Goal: Transaction & Acquisition: Subscribe to service/newsletter

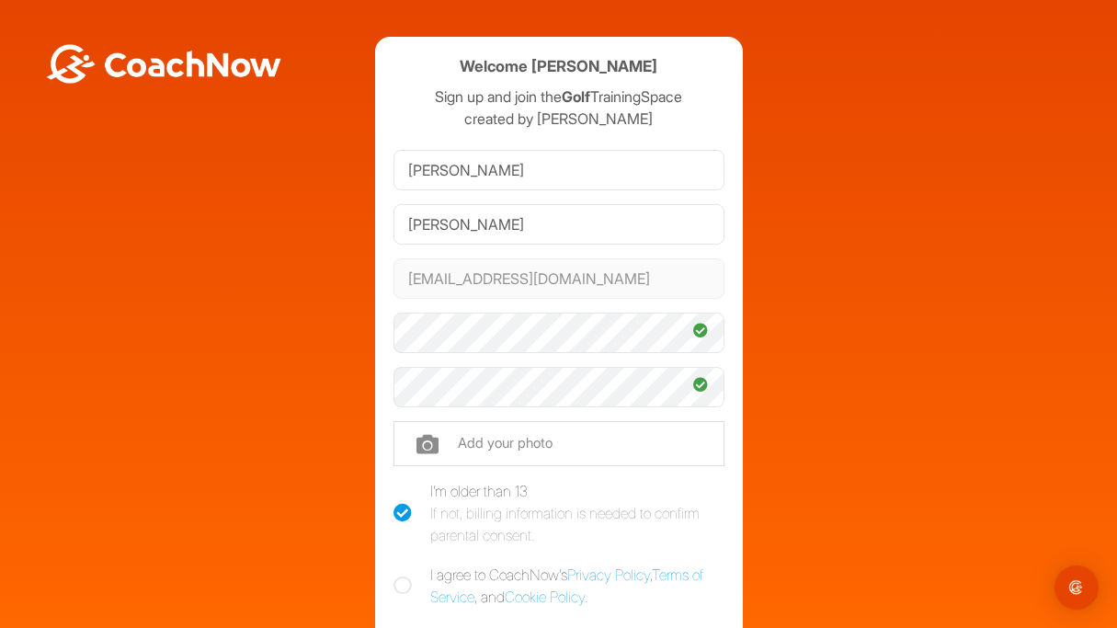
click at [310, 443] on div "Welcome [PERSON_NAME] Sign up and join the Golf TrainingSpace created by [PERSO…" at bounding box center [558, 403] width 1099 height 733
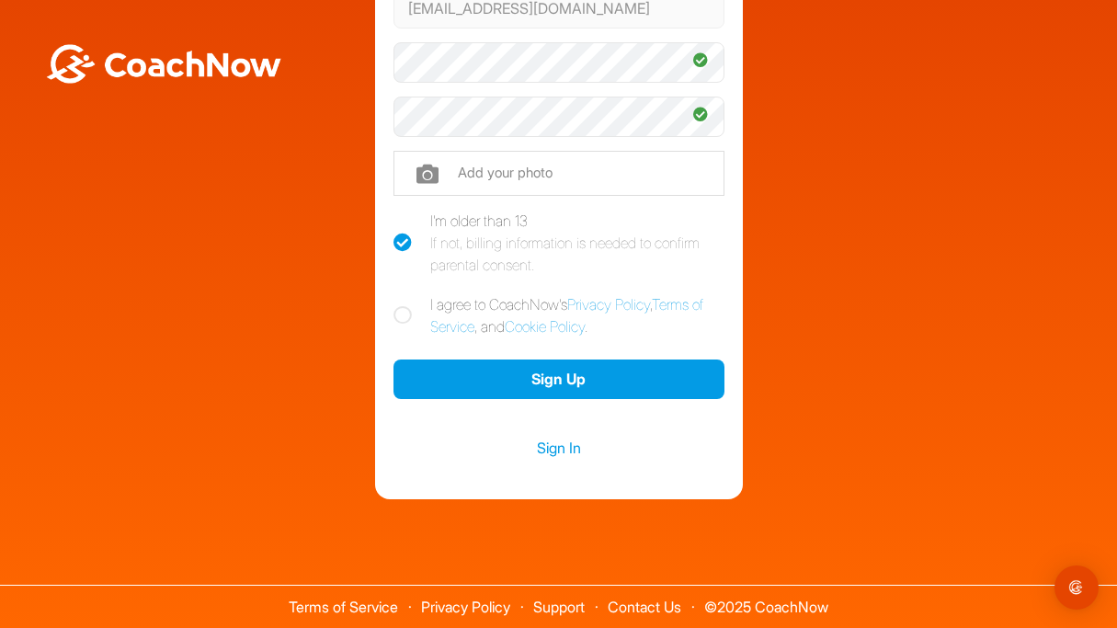
scroll to position [269, 0]
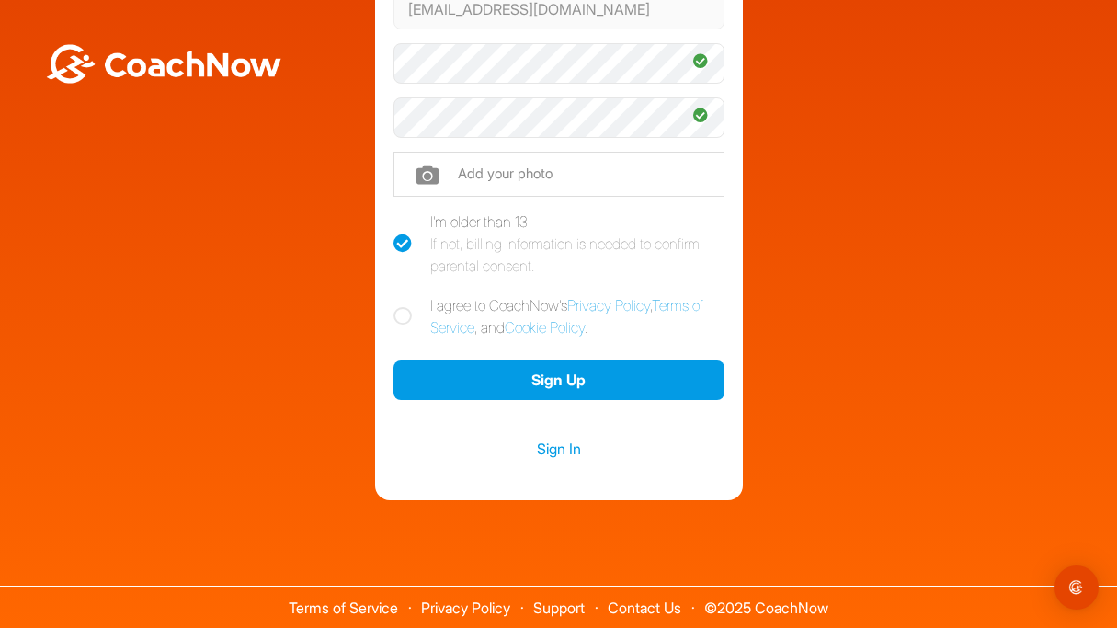
click at [403, 319] on icon at bounding box center [402, 316] width 18 height 18
click at [403, 306] on input "I agree to CoachNow's Privacy Policy , Terms of Service , and Cookie Policy ." at bounding box center [399, 300] width 12 height 12
checkbox input "true"
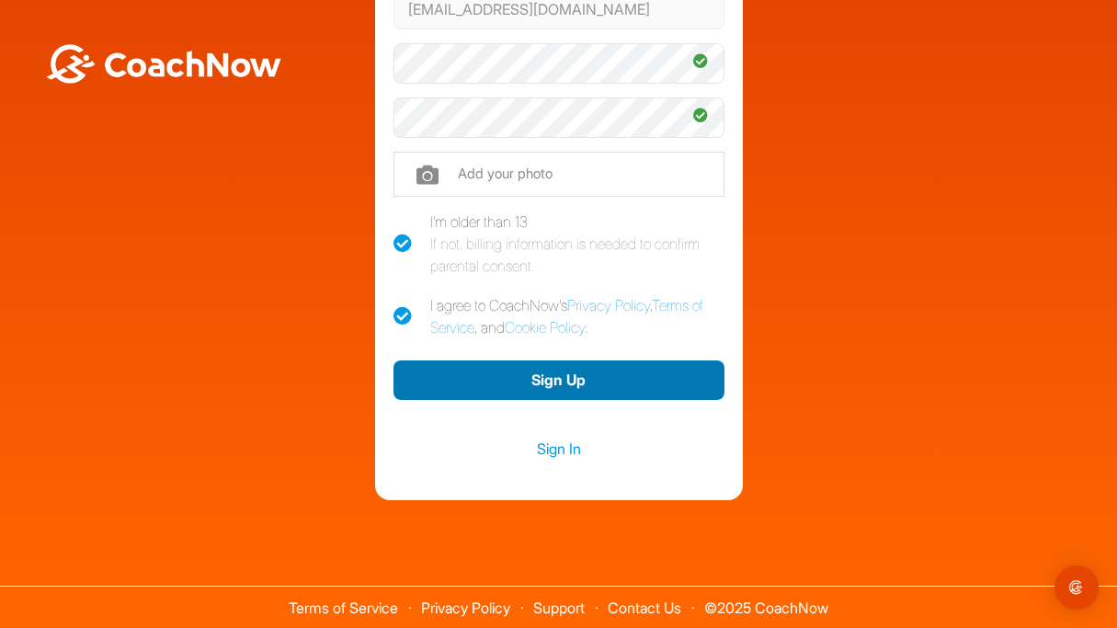
click at [494, 371] on button "Sign Up" at bounding box center [558, 380] width 331 height 40
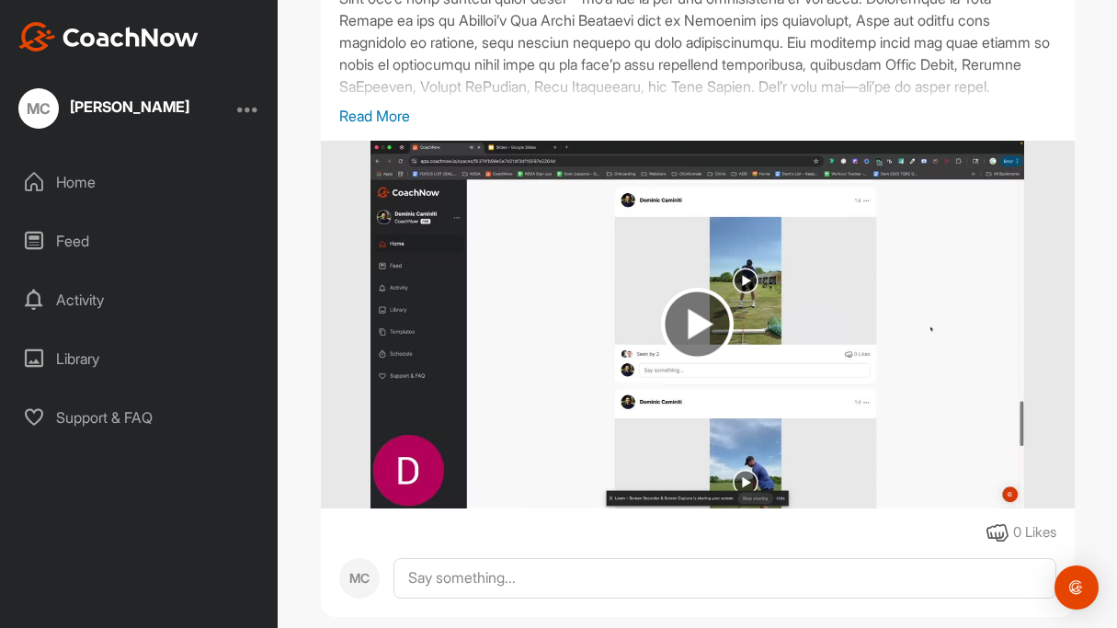
scroll to position [480, 0]
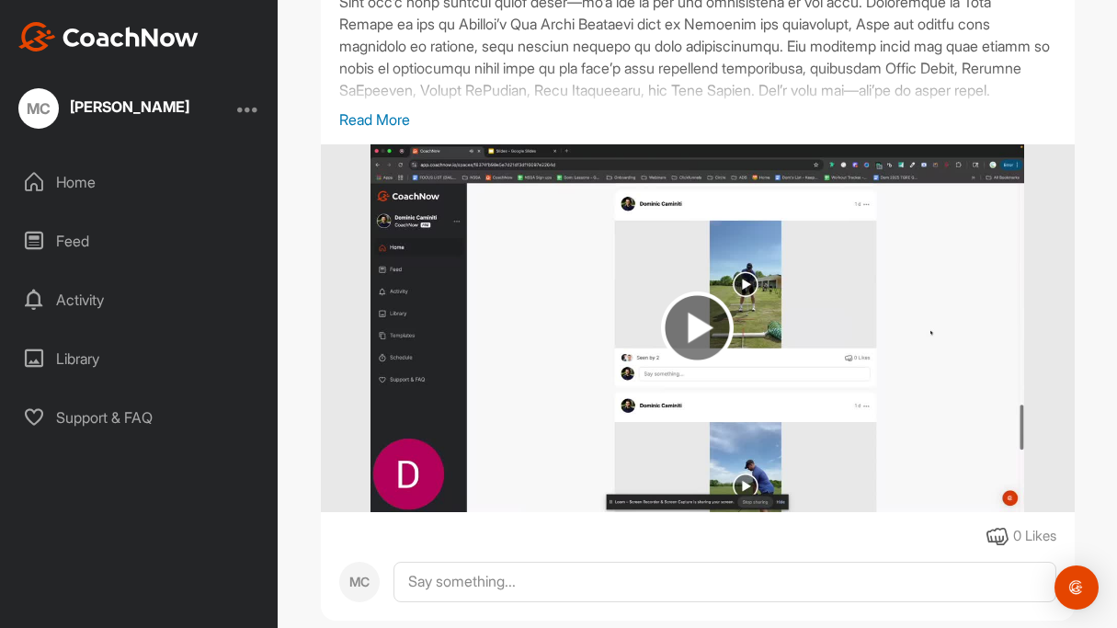
click at [380, 115] on p "Read More" at bounding box center [697, 119] width 717 height 22
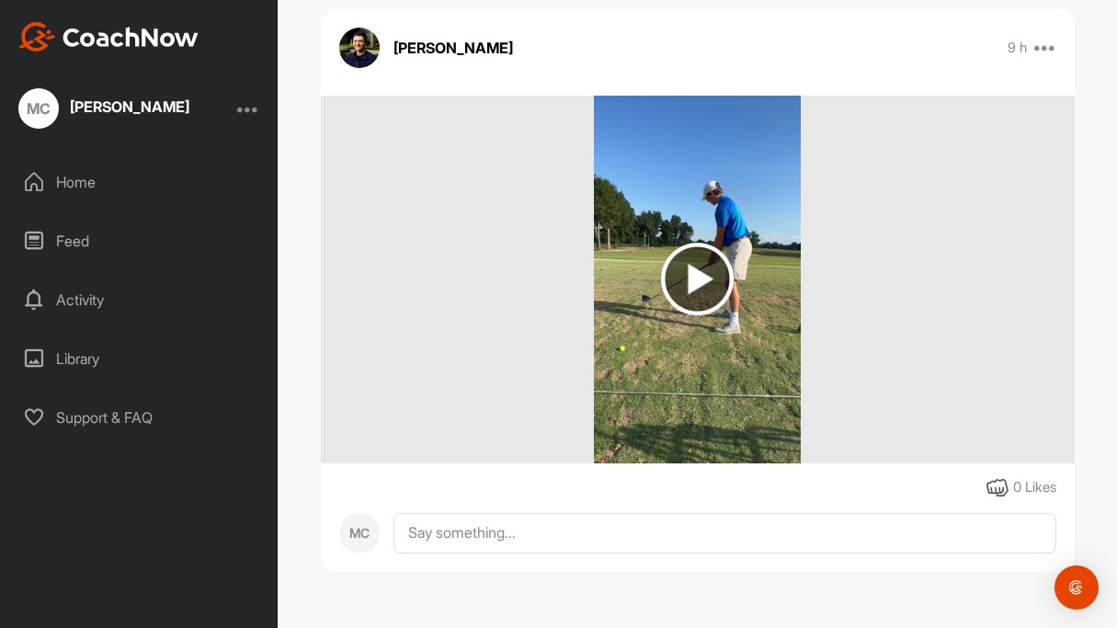
scroll to position [1296, 0]
click at [700, 293] on img at bounding box center [697, 279] width 73 height 73
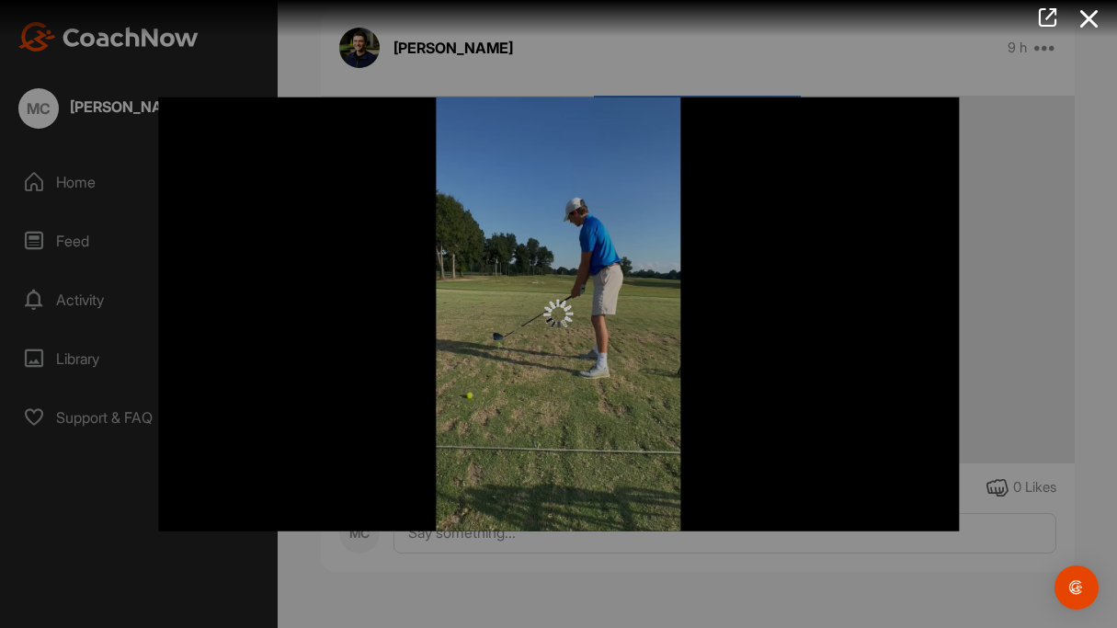
click at [974, 224] on div "Video Player is loading. Play Video Play Skip Backward Skip Forward Mute Curren…" at bounding box center [558, 314] width 837 height 472
click at [1088, 206] on div at bounding box center [558, 314] width 1117 height 628
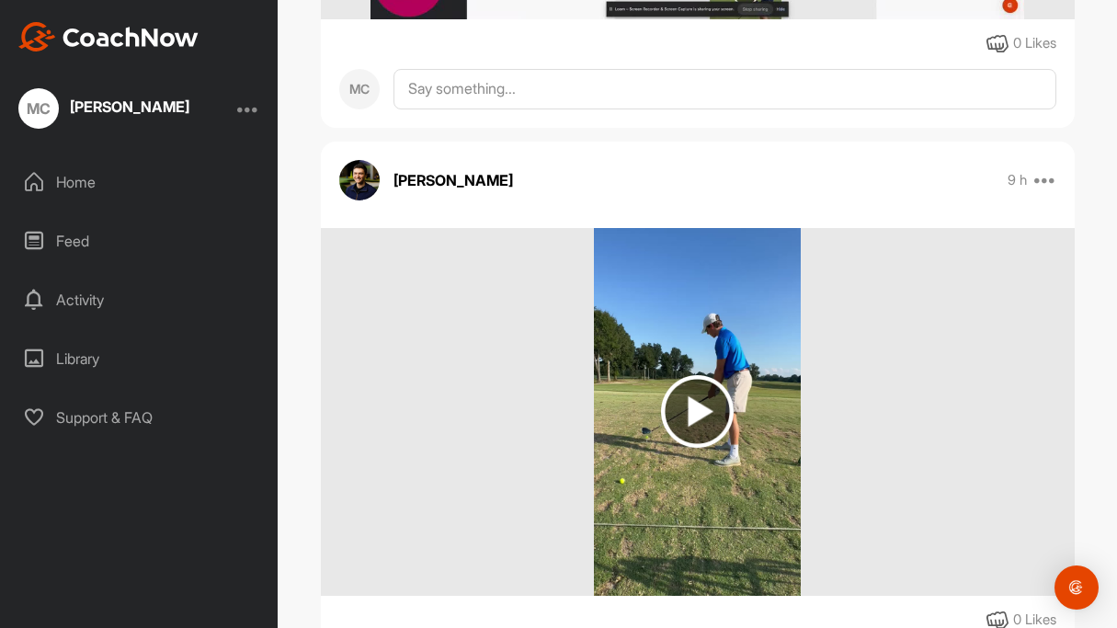
scroll to position [803, 0]
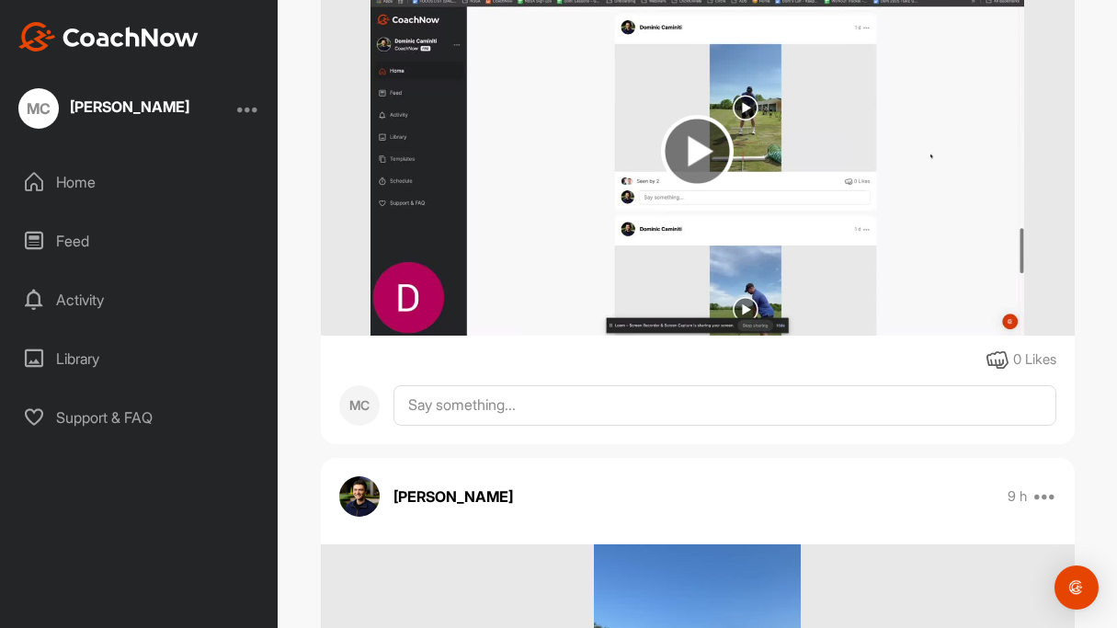
click at [688, 182] on img at bounding box center [697, 151] width 73 height 73
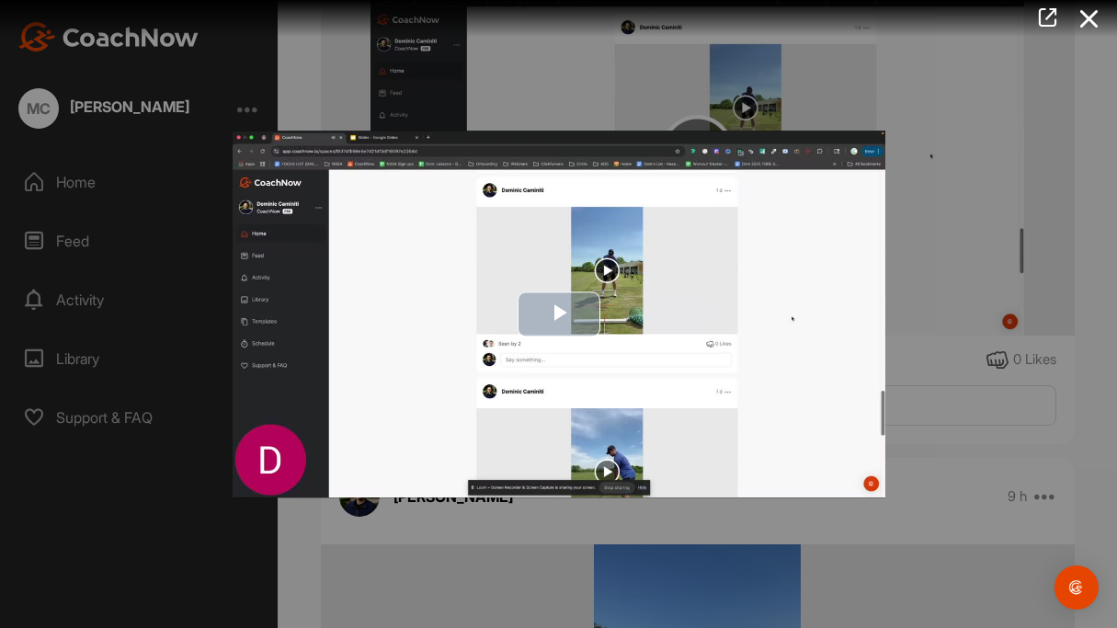
click at [559, 314] on span "Video Player" at bounding box center [559, 314] width 0 height 0
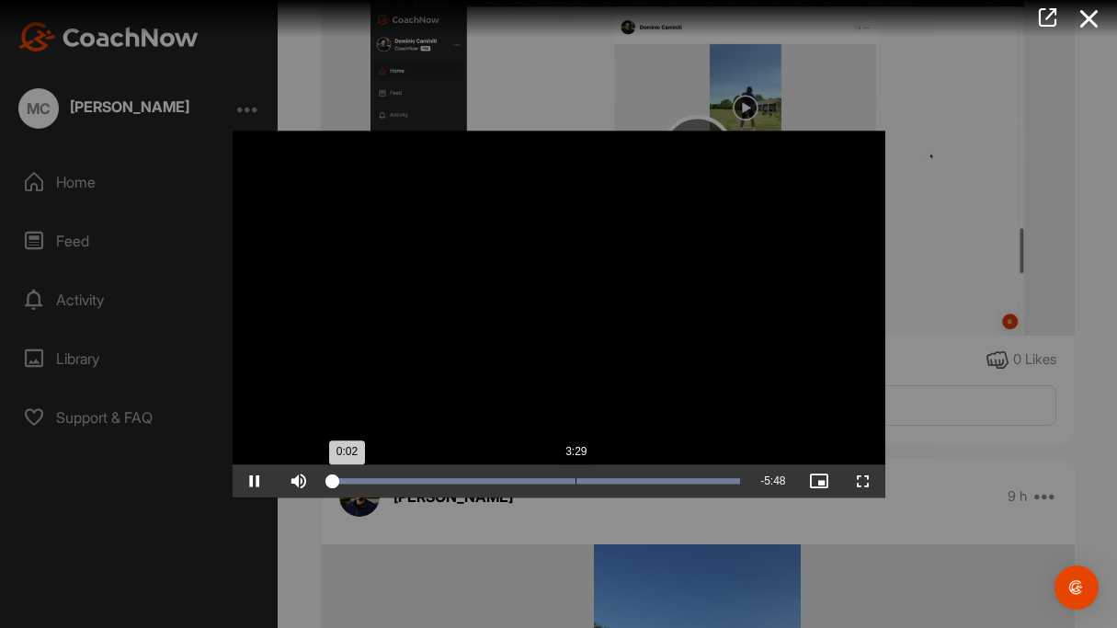
click at [575, 474] on div "Loaded : 100.00% 3:29 0:02" at bounding box center [535, 480] width 429 height 33
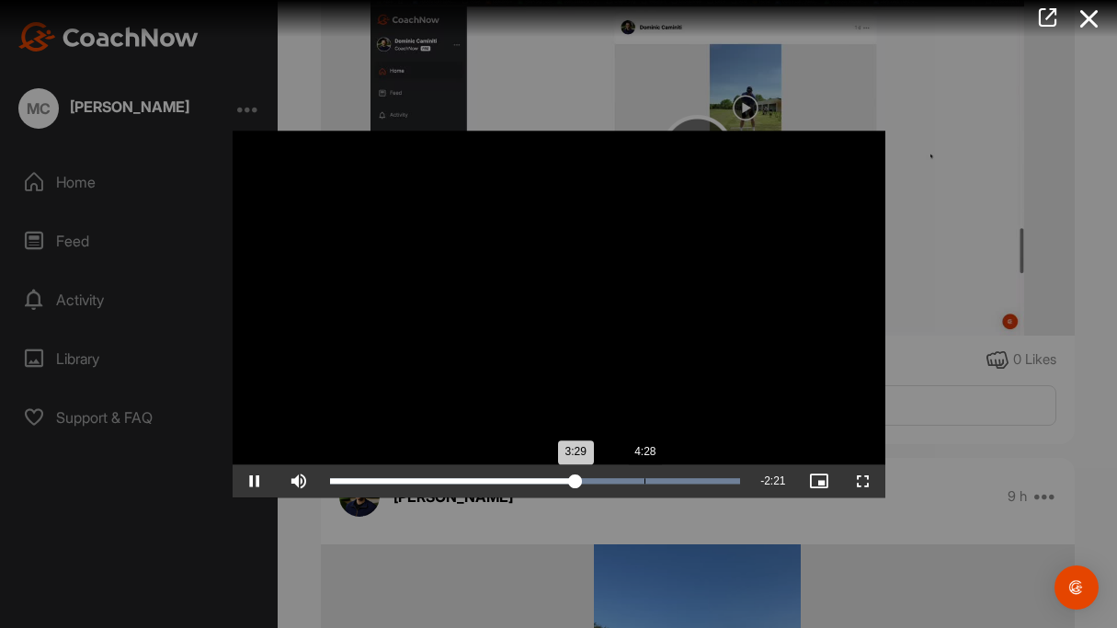
click at [645, 471] on div "Loaded : 100.00% 4:28 3:29" at bounding box center [535, 480] width 429 height 33
click at [690, 478] on div "Progress Bar" at bounding box center [535, 481] width 411 height 6
click at [715, 481] on div "Loaded : 100.00% 5:29 5:09" at bounding box center [535, 481] width 411 height 6
click at [730, 479] on div "Loaded : 100.00% 5:38 5:29" at bounding box center [535, 481] width 411 height 6
click at [956, 468] on div at bounding box center [558, 314] width 1117 height 628
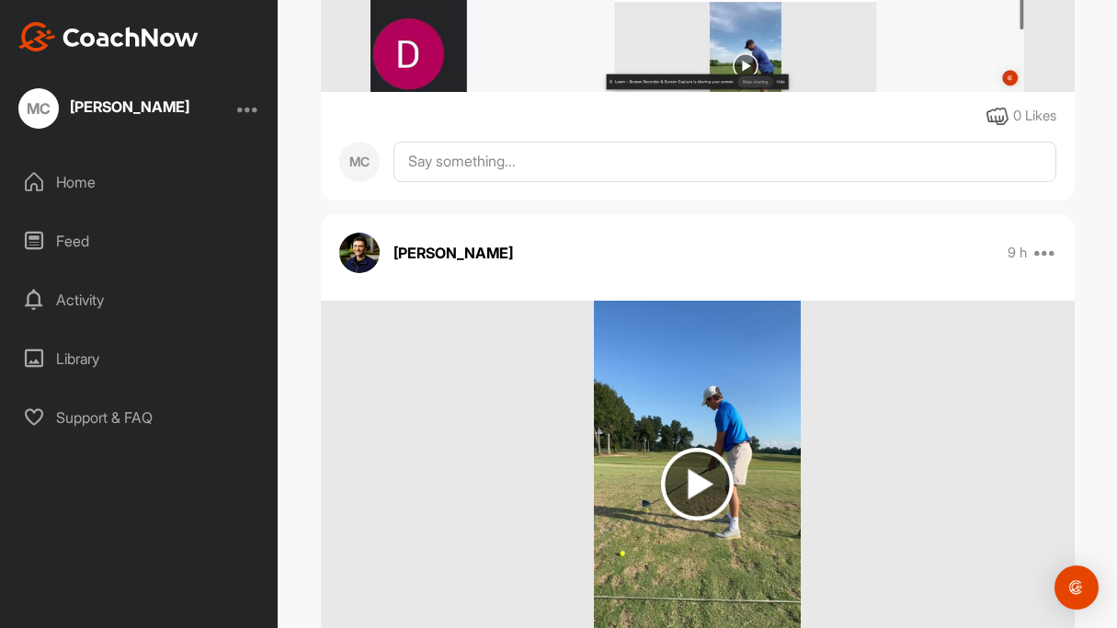
scroll to position [1096, 0]
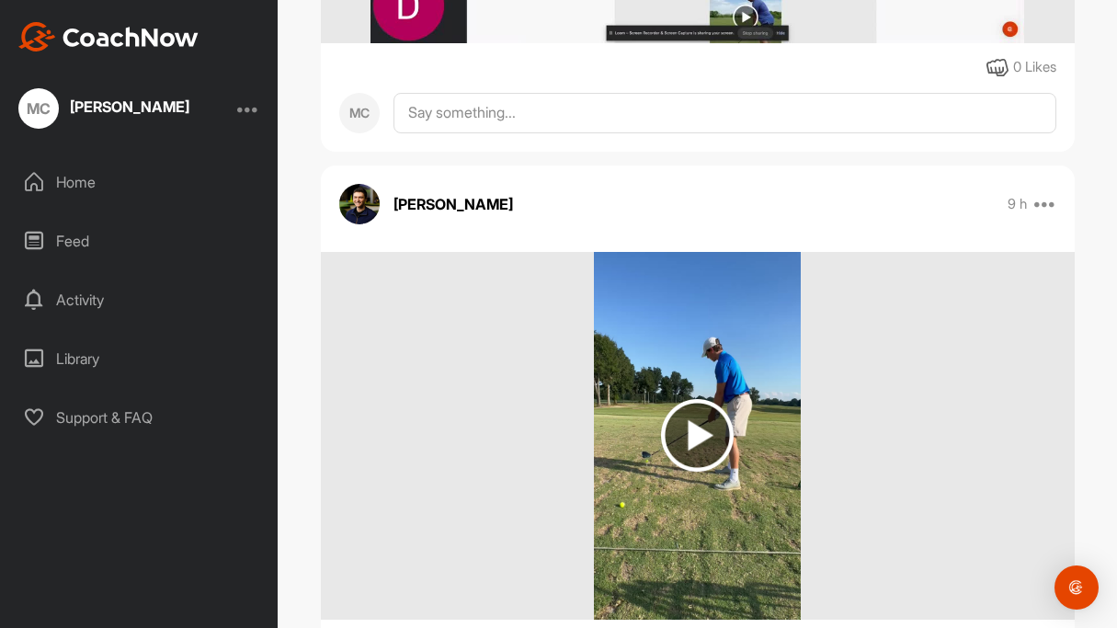
click at [699, 472] on img at bounding box center [697, 435] width 73 height 73
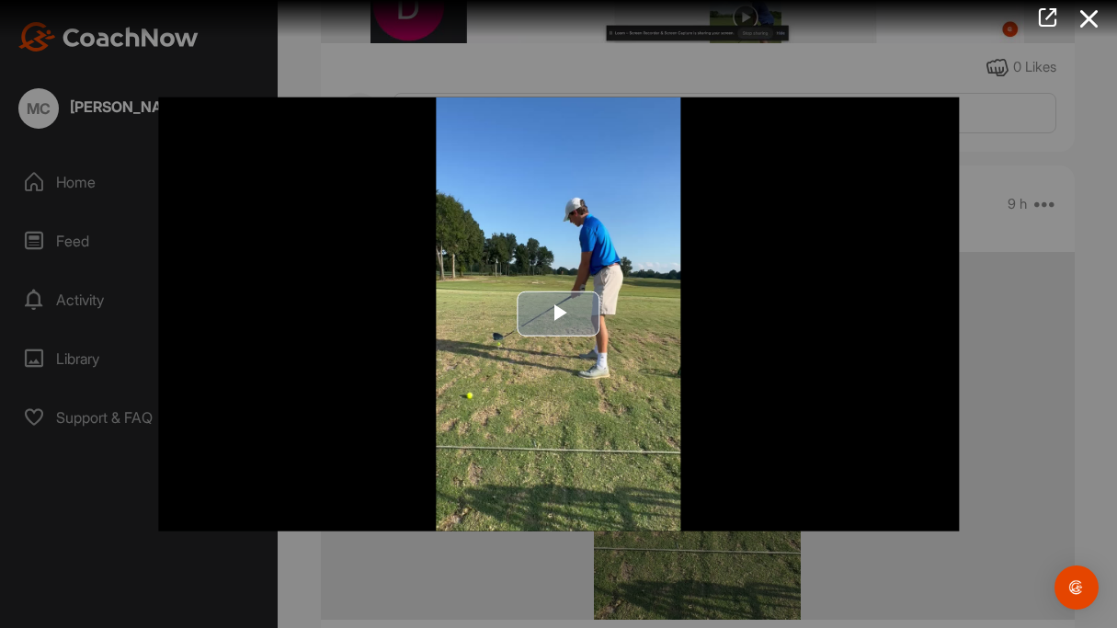
scroll to position [0, 0]
click at [559, 313] on span "Video Player" at bounding box center [559, 313] width 0 height 0
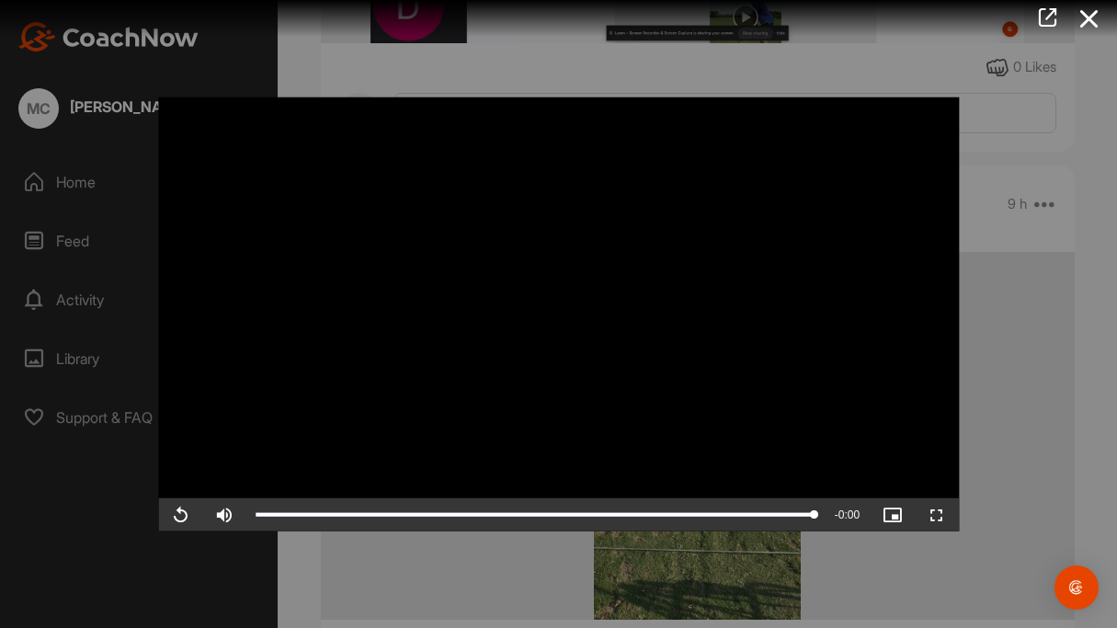
click at [1027, 429] on div at bounding box center [558, 314] width 1117 height 628
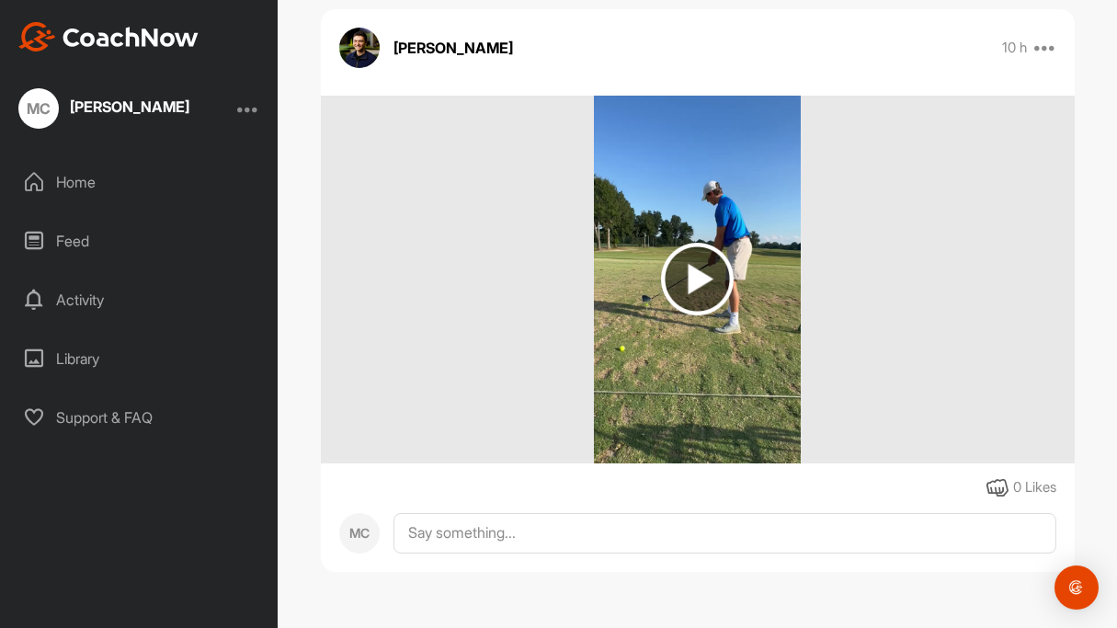
click at [130, 168] on div "Home" at bounding box center [139, 182] width 259 height 46
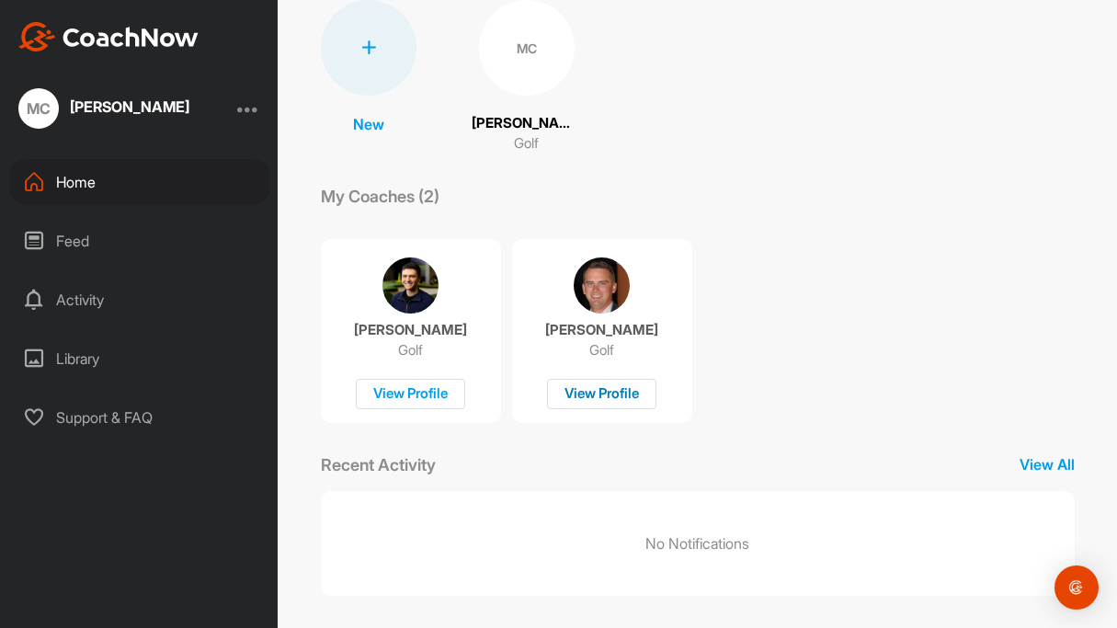
scroll to position [147, 0]
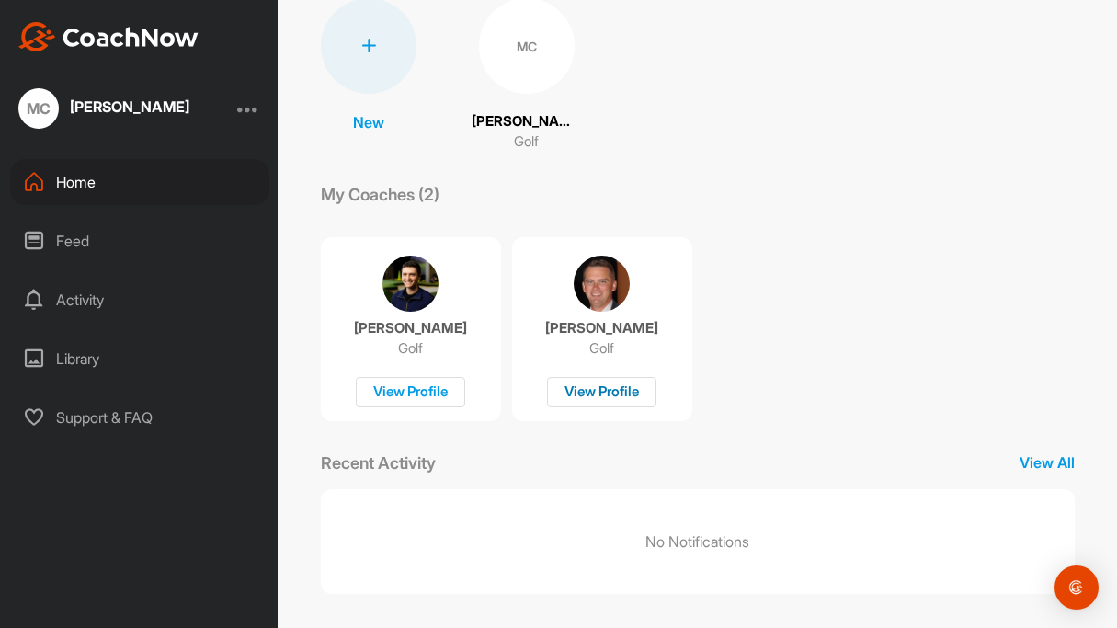
click at [610, 393] on div "View Profile" at bounding box center [601, 392] width 109 height 30
